Goal: Task Accomplishment & Management: Use online tool/utility

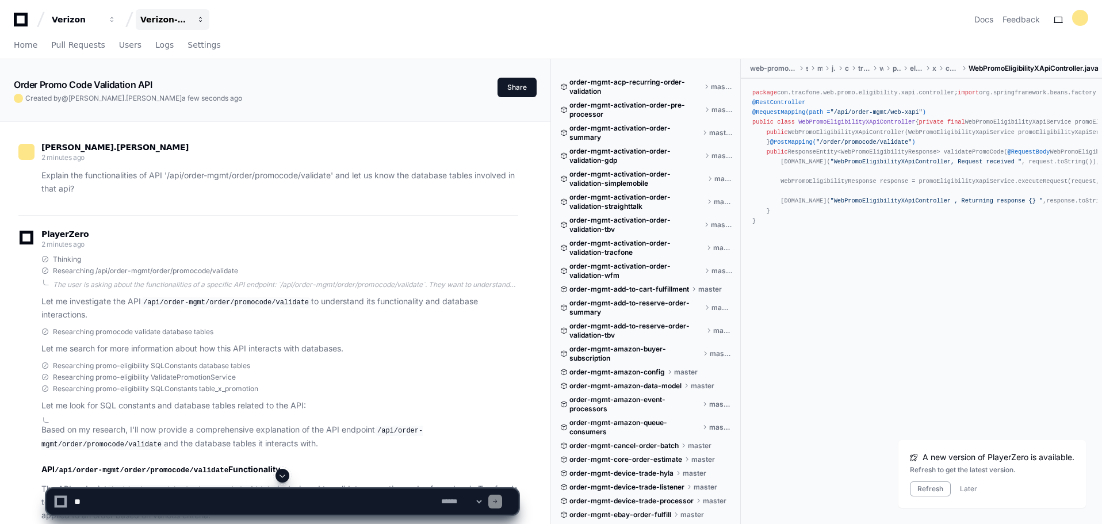
click at [199, 20] on span "button" at bounding box center [201, 20] width 8 height 8
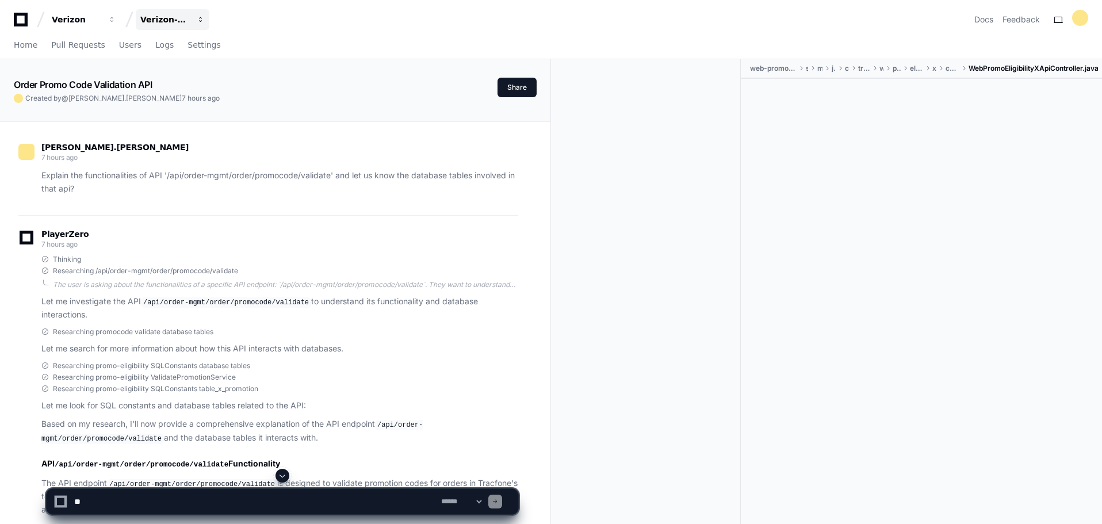
click at [198, 17] on span "button" at bounding box center [201, 20] width 8 height 8
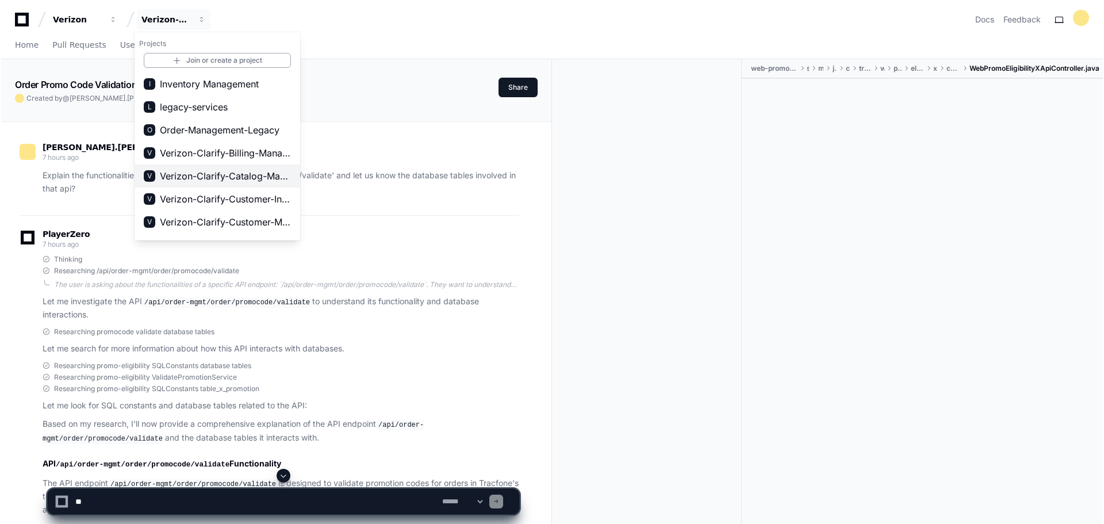
scroll to position [115, 0]
click at [229, 176] on span "Verizon-Clarify-Order-Management" at bounding box center [216, 176] width 115 height 14
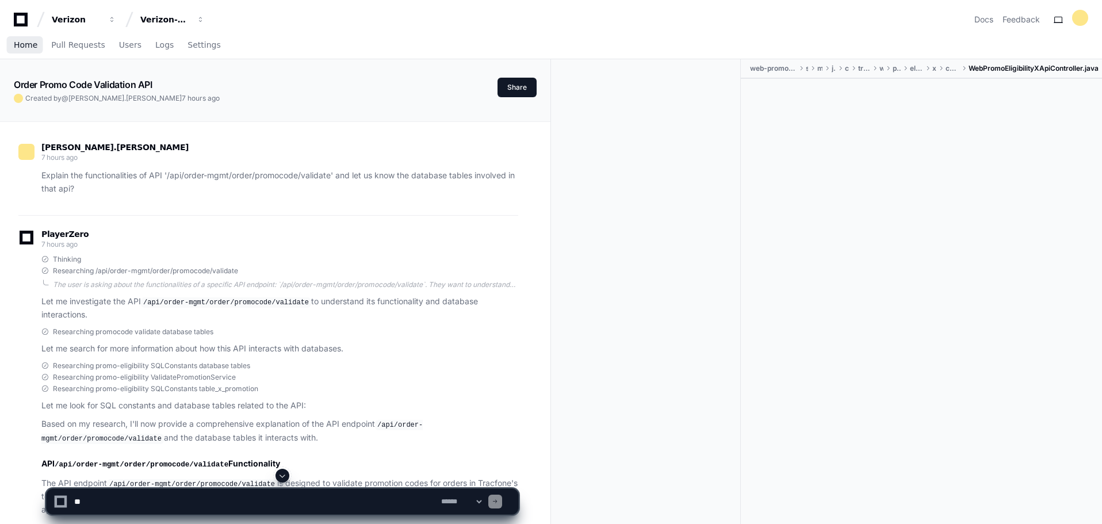
click at [25, 47] on span "Home" at bounding box center [26, 44] width 24 height 7
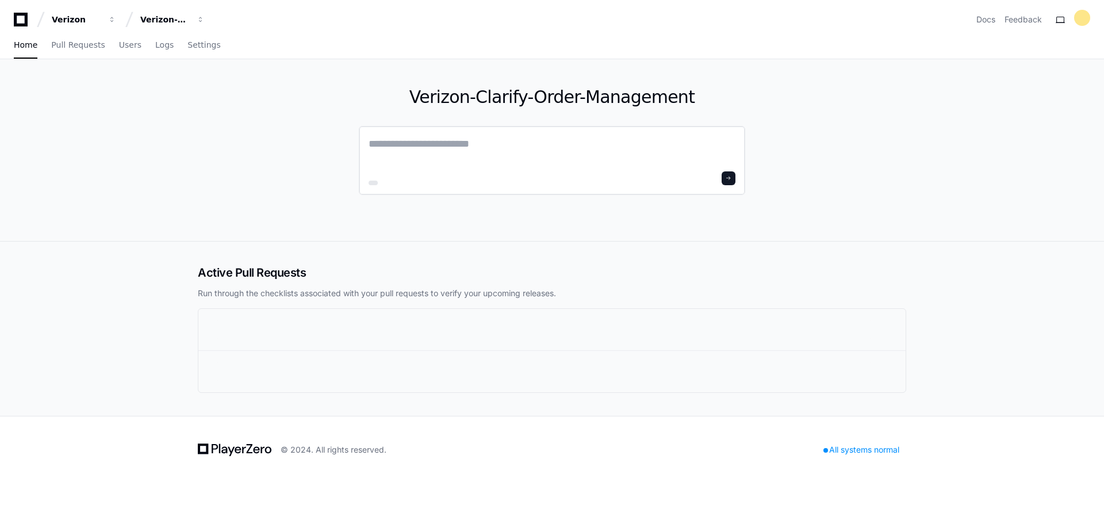
click at [539, 162] on textarea at bounding box center [552, 152] width 367 height 32
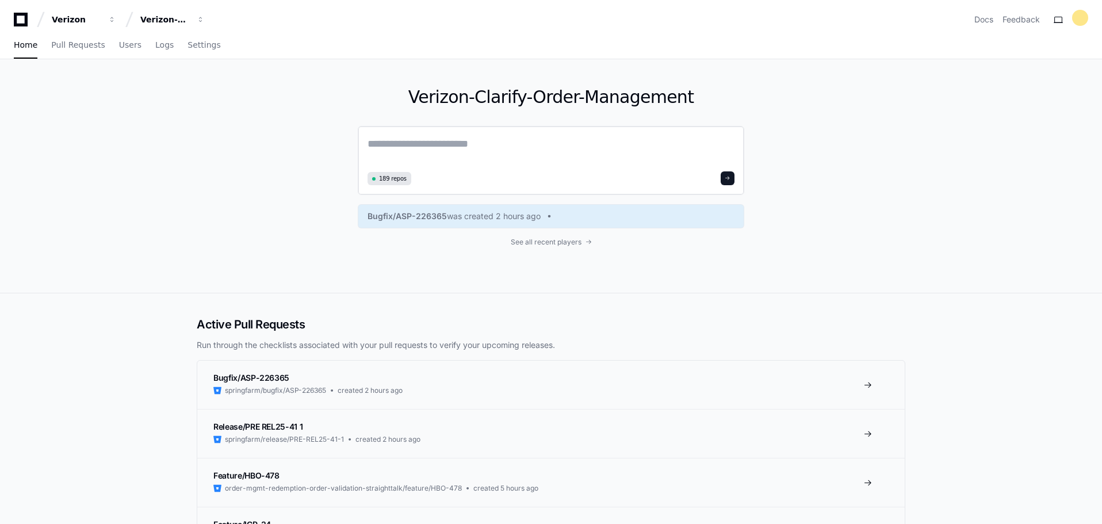
click at [470, 152] on textarea at bounding box center [551, 152] width 367 height 32
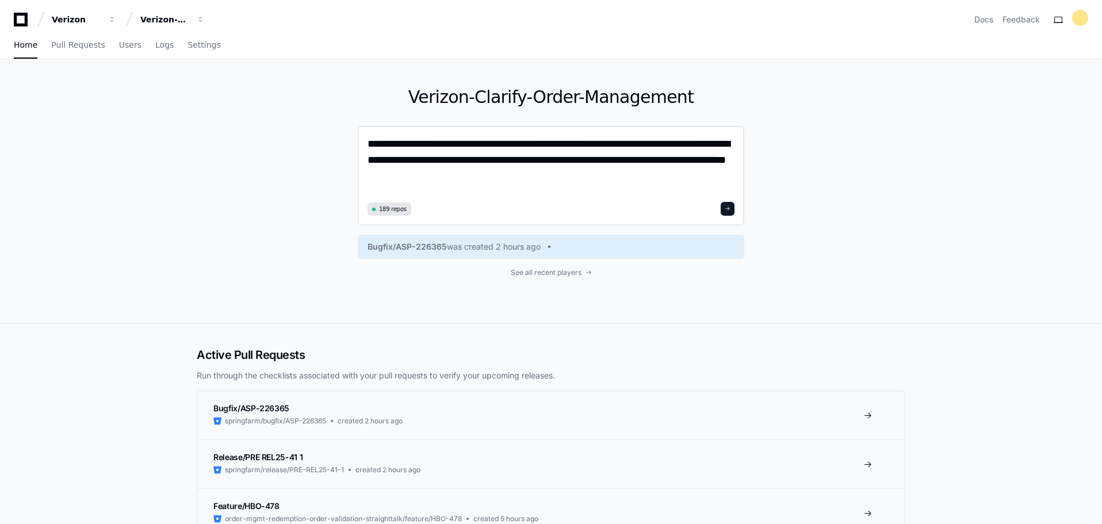
type textarea "**********"
click at [730, 206] on span at bounding box center [728, 209] width 6 height 6
